Goal: Information Seeking & Learning: Learn about a topic

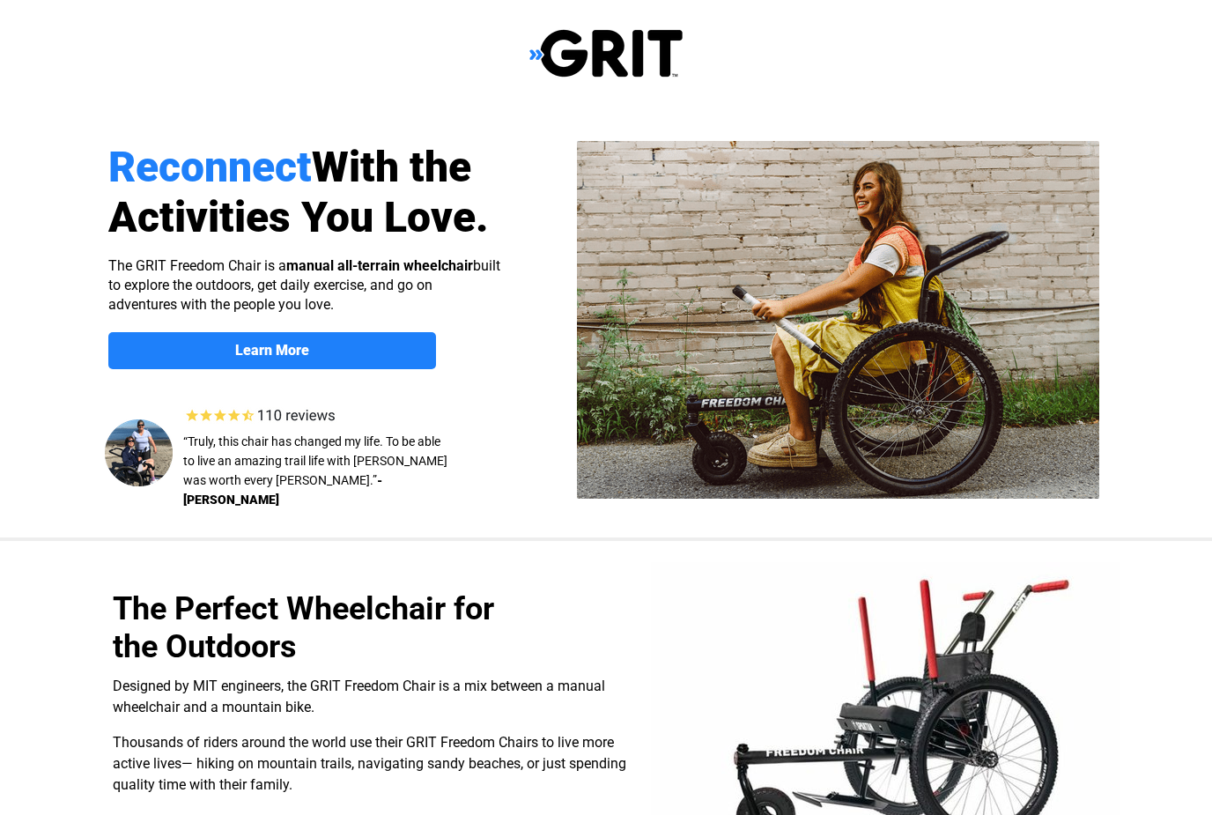
select select "US"
click at [606, 35] on link at bounding box center [605, 35] width 153 height 14
